Goal: Navigation & Orientation: Find specific page/section

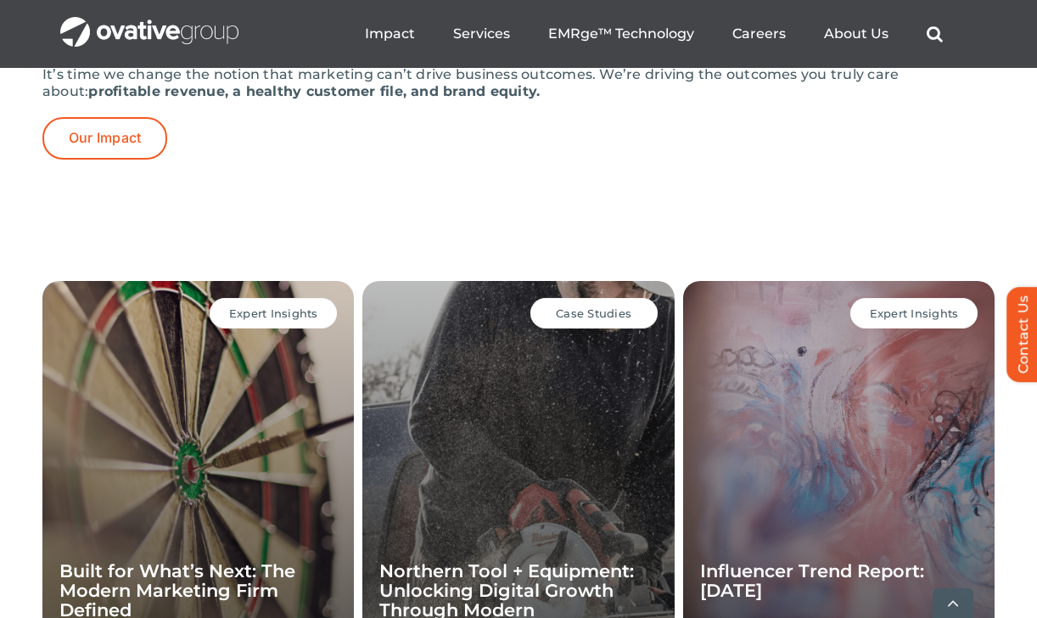
scroll to position [4060, 0]
click at [114, 179] on div "IMPACT We deliver results It’s time we change the notion that marketing can’t d…" at bounding box center [518, 58] width 952 height 242
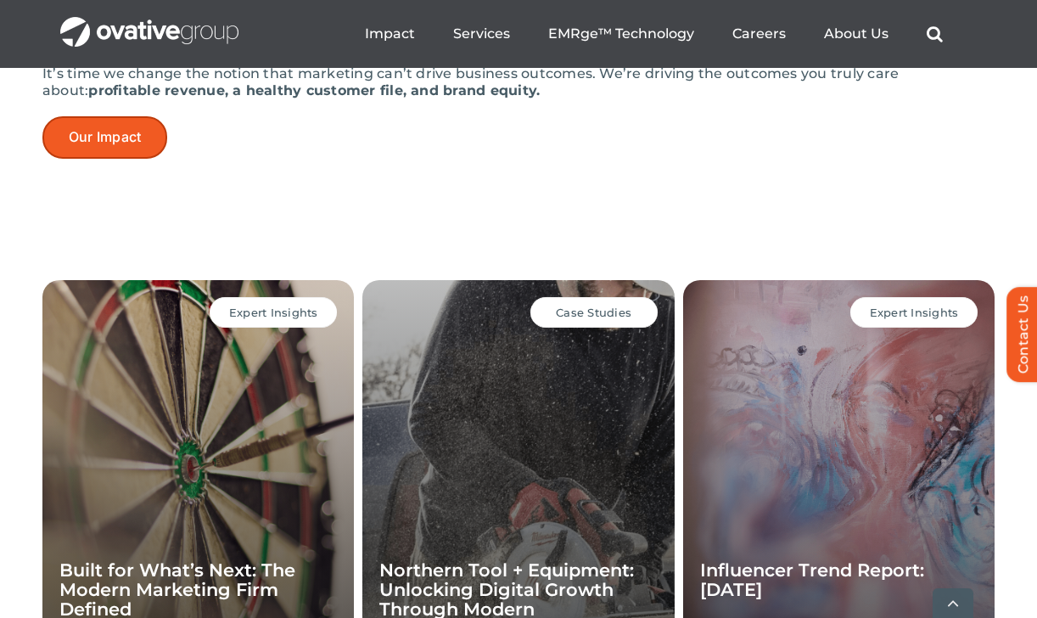
click at [113, 145] on span "Our Impact" at bounding box center [105, 137] width 72 height 16
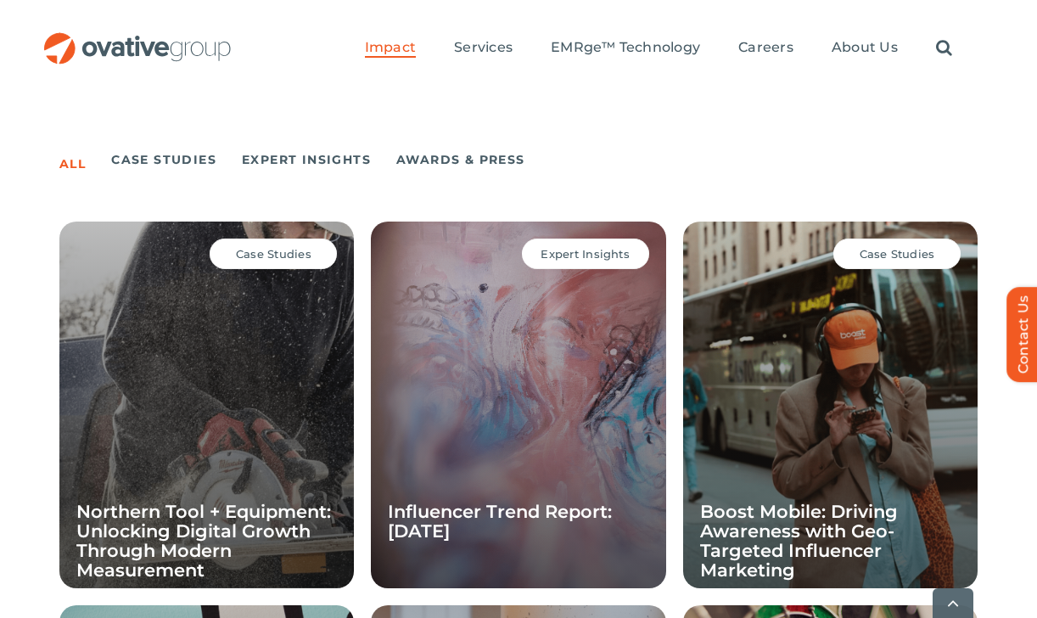
scroll to position [1344, 0]
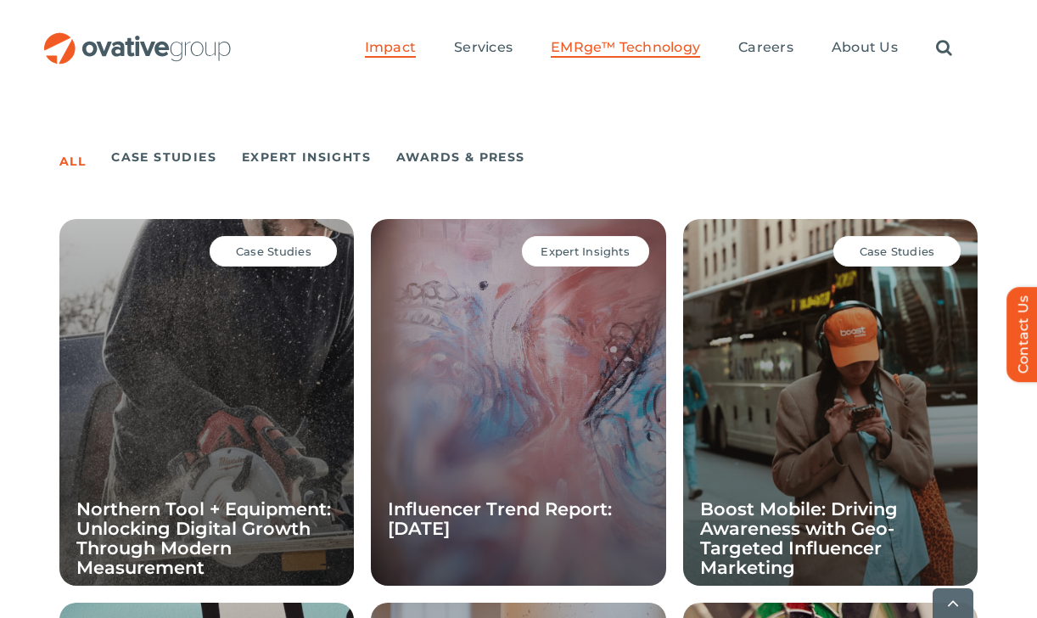
click at [646, 45] on span "EMRge™ Technology" at bounding box center [625, 47] width 149 height 17
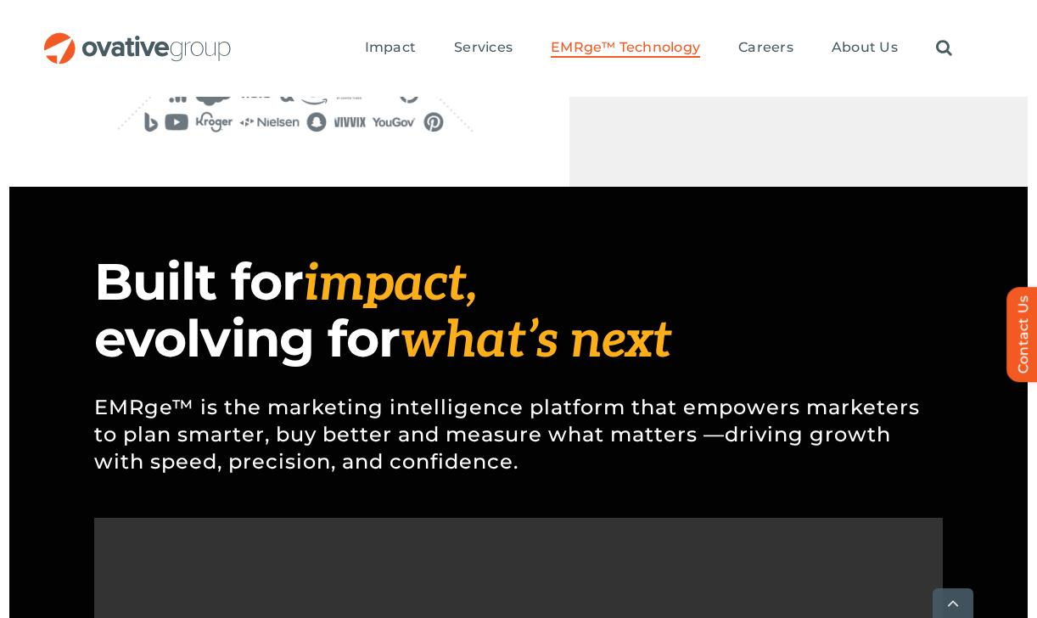
scroll to position [1221, 0]
